Goal: Check status

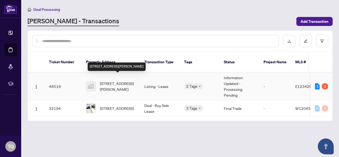
click at [124, 82] on span "[STREET_ADDRESS][PERSON_NAME]" at bounding box center [118, 86] width 36 height 12
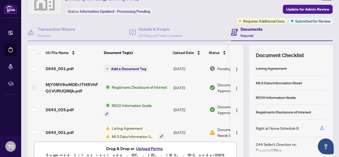
scroll to position [6, 0]
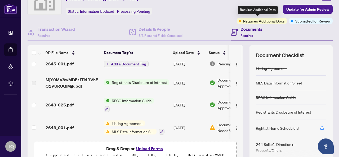
click at [250, 20] on span "Requires Additional Docs" at bounding box center [264, 21] width 42 height 6
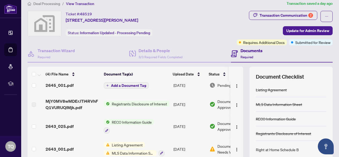
scroll to position [0, 0]
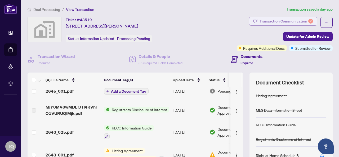
click at [292, 19] on div "Transaction Communication 2" at bounding box center [285, 21] width 53 height 8
